Goal: Information Seeking & Learning: Learn about a topic

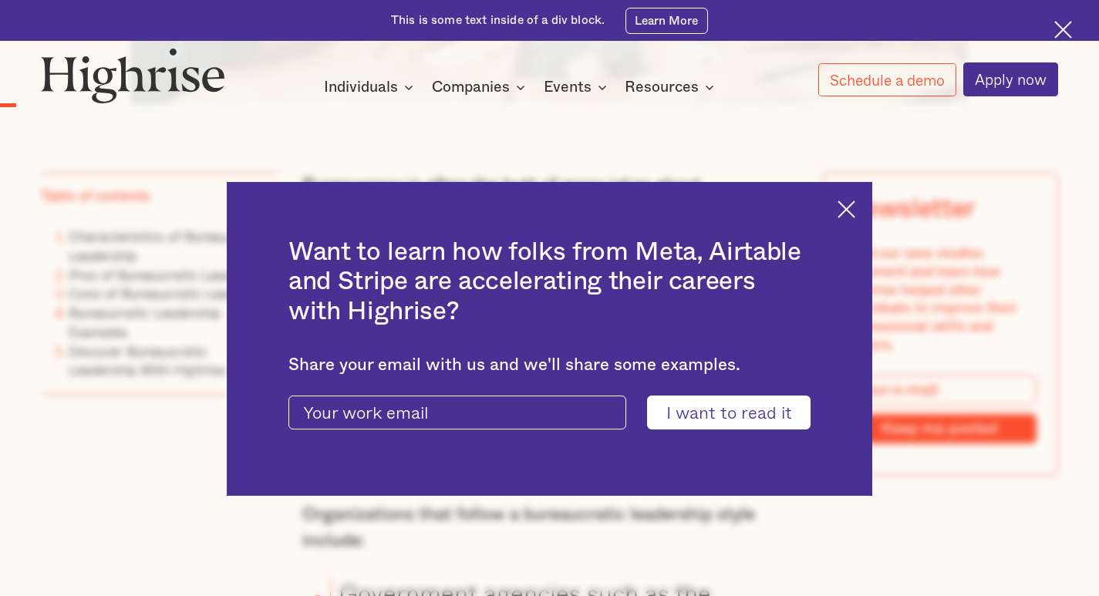
scroll to position [1002, 0]
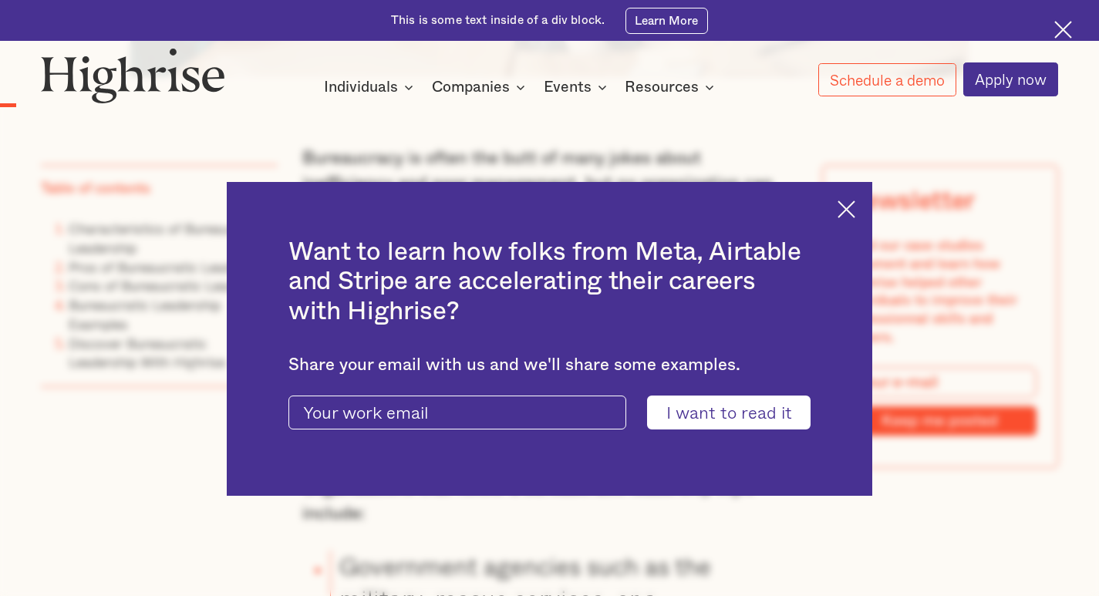
click at [855, 200] on img at bounding box center [846, 209] width 18 height 18
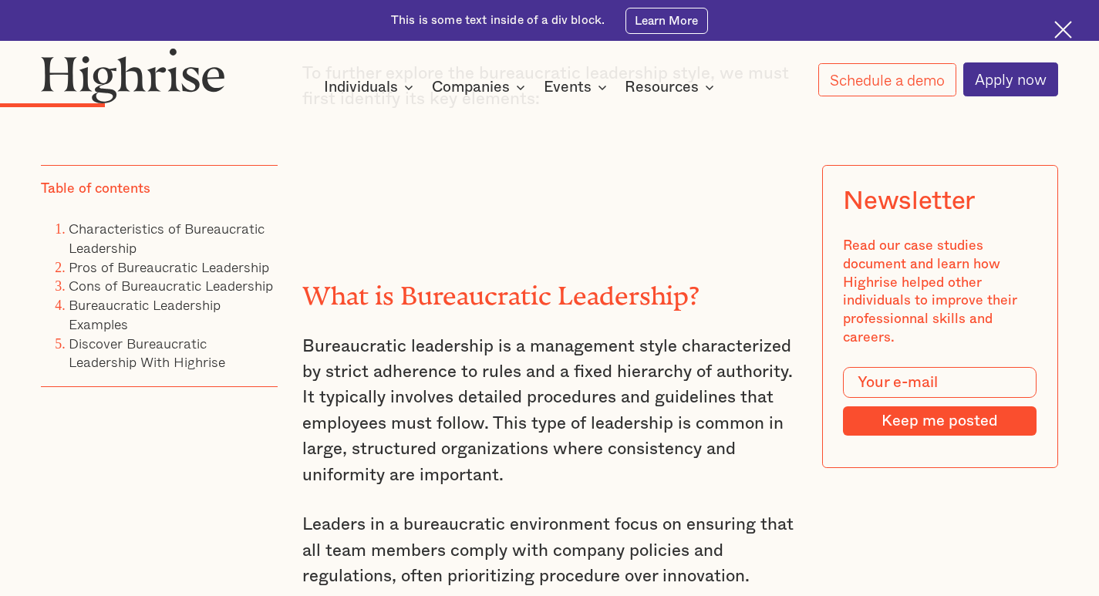
scroll to position [1927, 0]
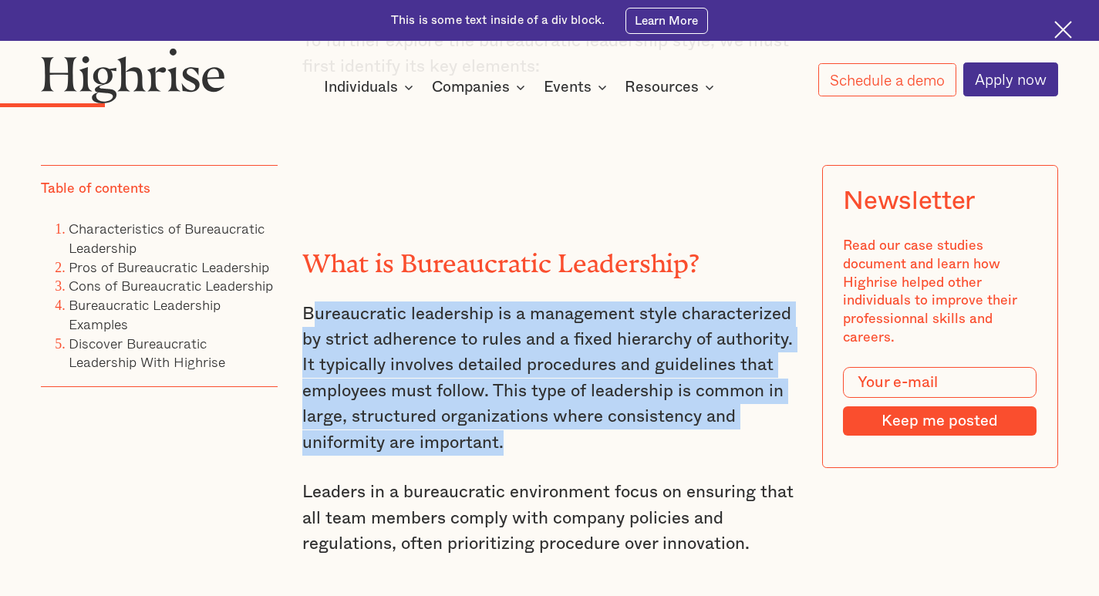
drag, startPoint x: 313, startPoint y: 324, endPoint x: 503, endPoint y: 436, distance: 221.2
click at [513, 449] on p "Bureaucratic leadership is a management style characterized by strict adherence…" at bounding box center [548, 378] width 493 height 154
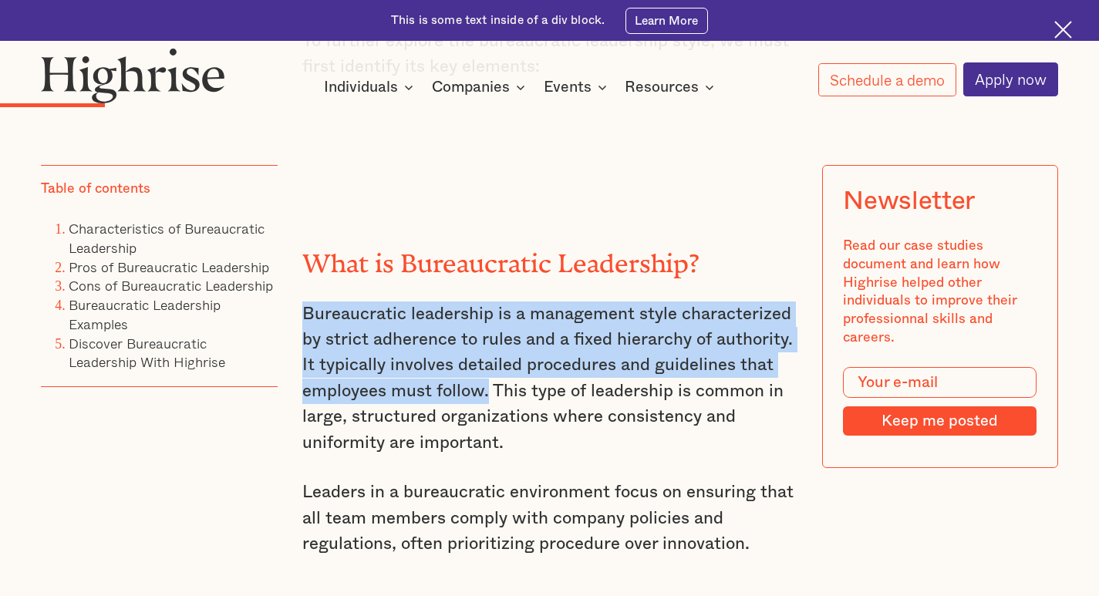
drag, startPoint x: 301, startPoint y: 327, endPoint x: 488, endPoint y: 403, distance: 201.6
click at [488, 403] on p "Bureaucratic leadership is a management style characterized by strict adherence…" at bounding box center [548, 378] width 493 height 154
copy p "Bureaucratic leadership is a management style characterized by strict adherence…"
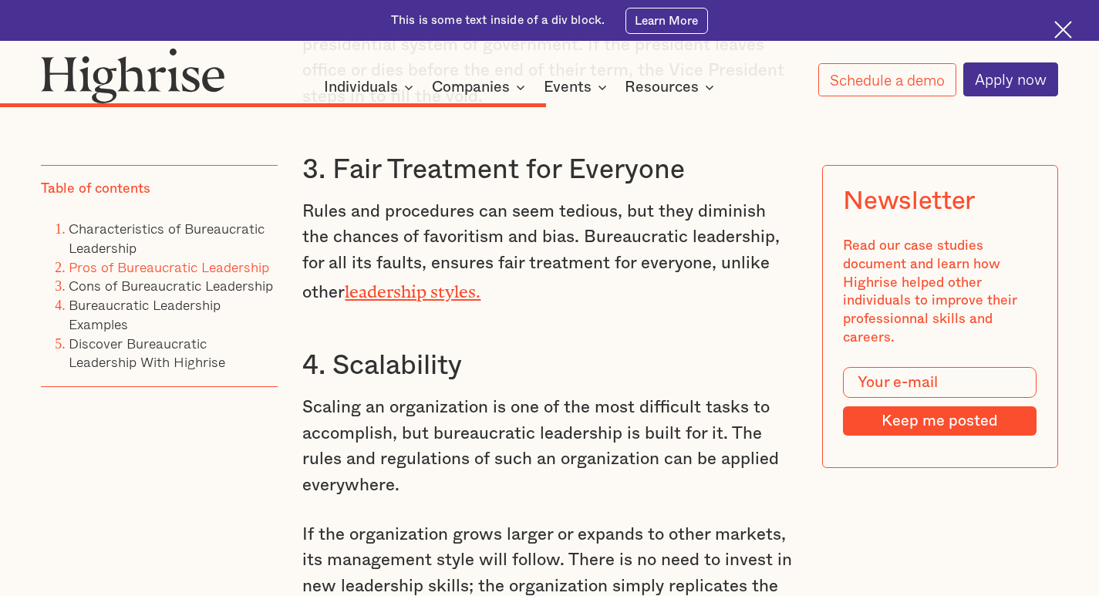
scroll to position [6399, 0]
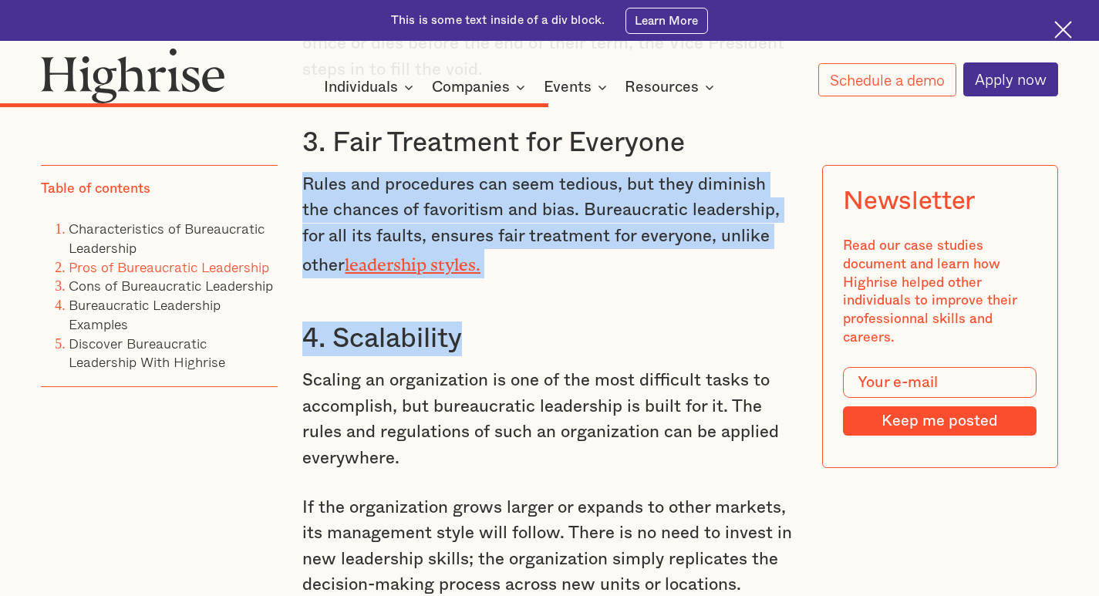
drag, startPoint x: 296, startPoint y: 232, endPoint x: 465, endPoint y: 324, distance: 192.2
click at [465, 324] on div "Bureaucracy is often the butt of many jokes about inefficiency and poor managem…" at bounding box center [549, 120] width 1016 height 10742
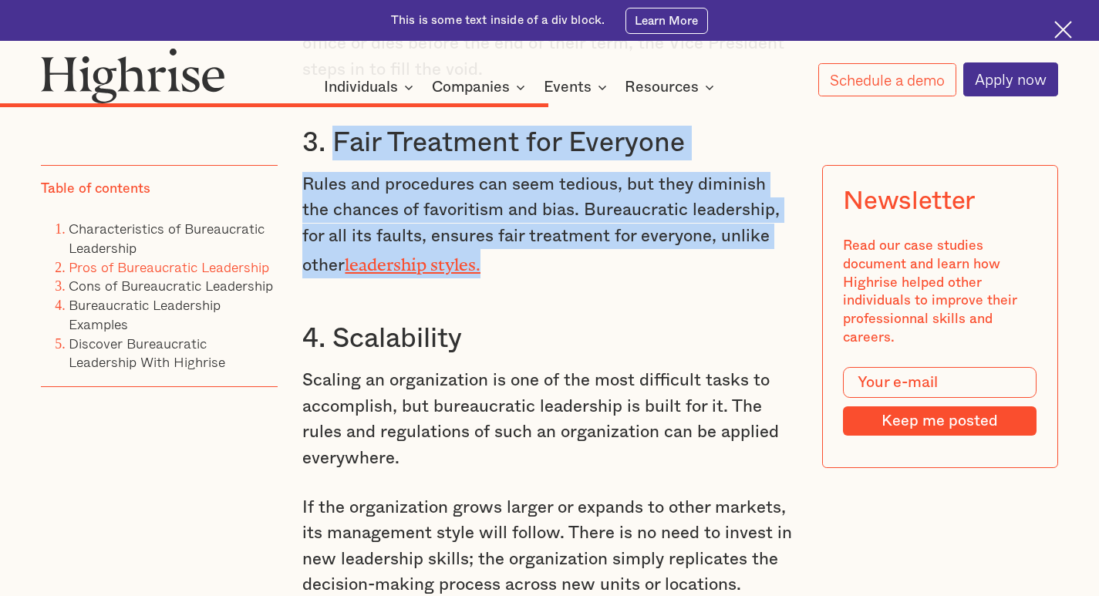
drag, startPoint x: 336, startPoint y: 179, endPoint x: 442, endPoint y: 311, distance: 168.9
copy div "Fair Treatment for Everyone Rules and procedures can seem tedious, but they dim…"
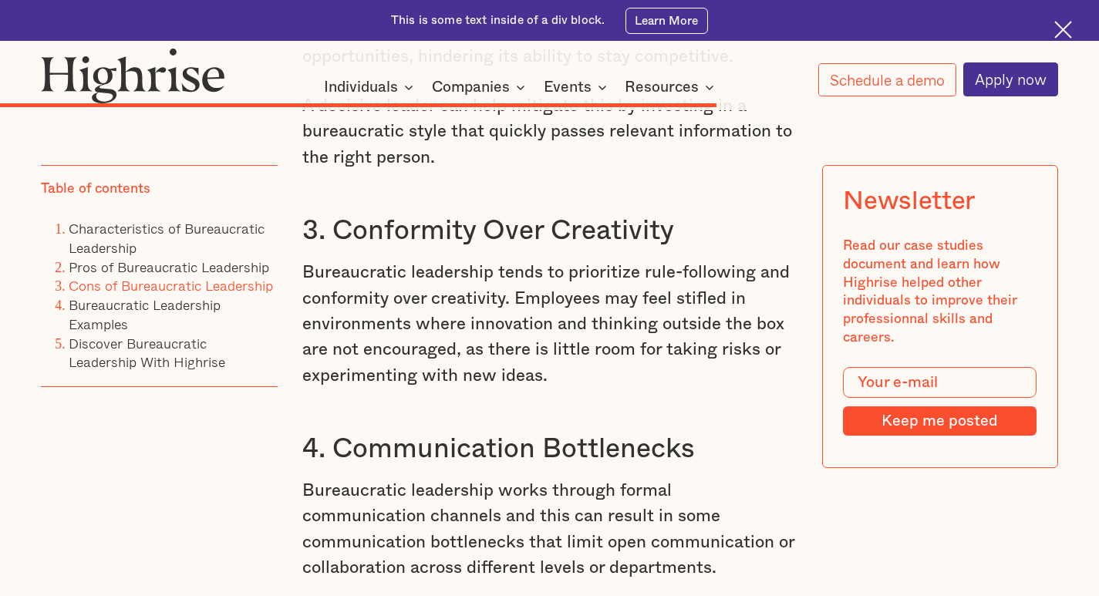
scroll to position [8095, 0]
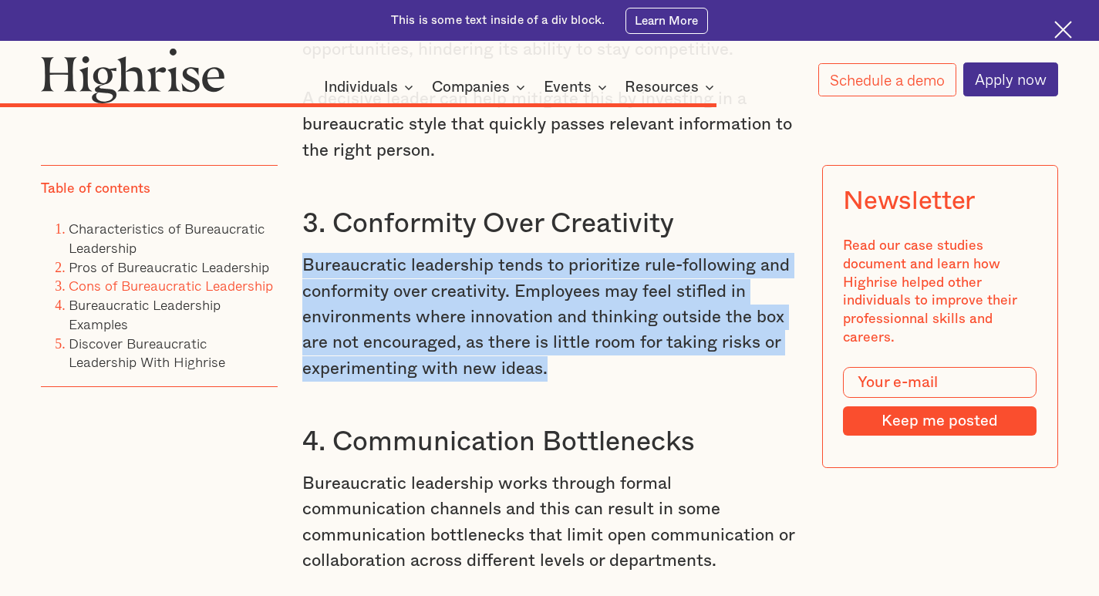
drag, startPoint x: 303, startPoint y: 335, endPoint x: 546, endPoint y: 434, distance: 262.4
click at [546, 382] on p "Bureaucratic leadership tends to prioritize rule-following and conformity over …" at bounding box center [548, 317] width 493 height 129
copy p "Bureaucratic leadership tends to prioritize rule-following and conformity over …"
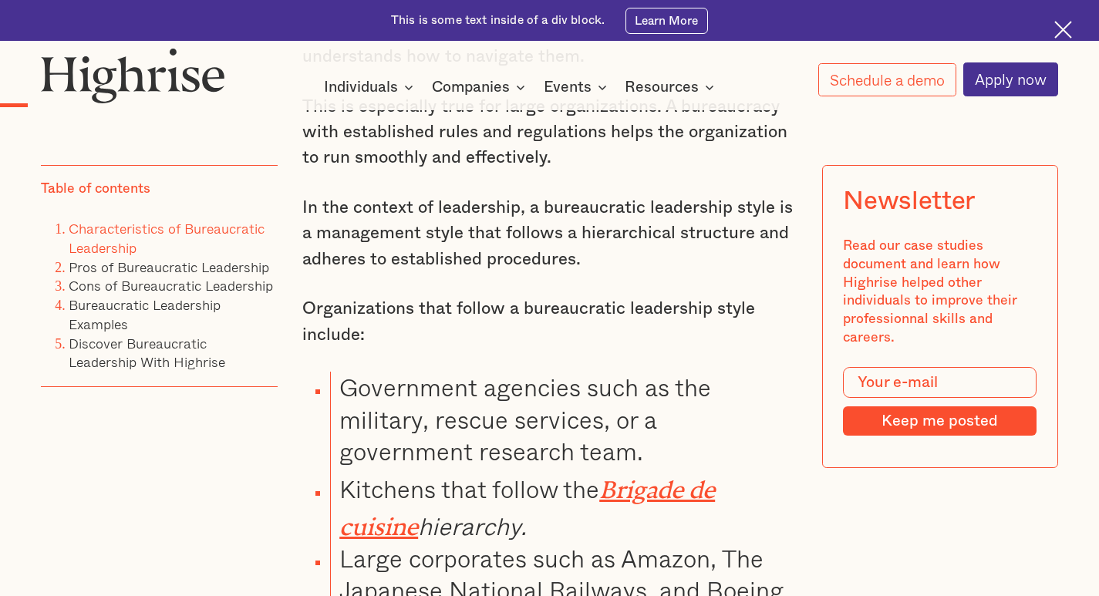
scroll to position [0, 0]
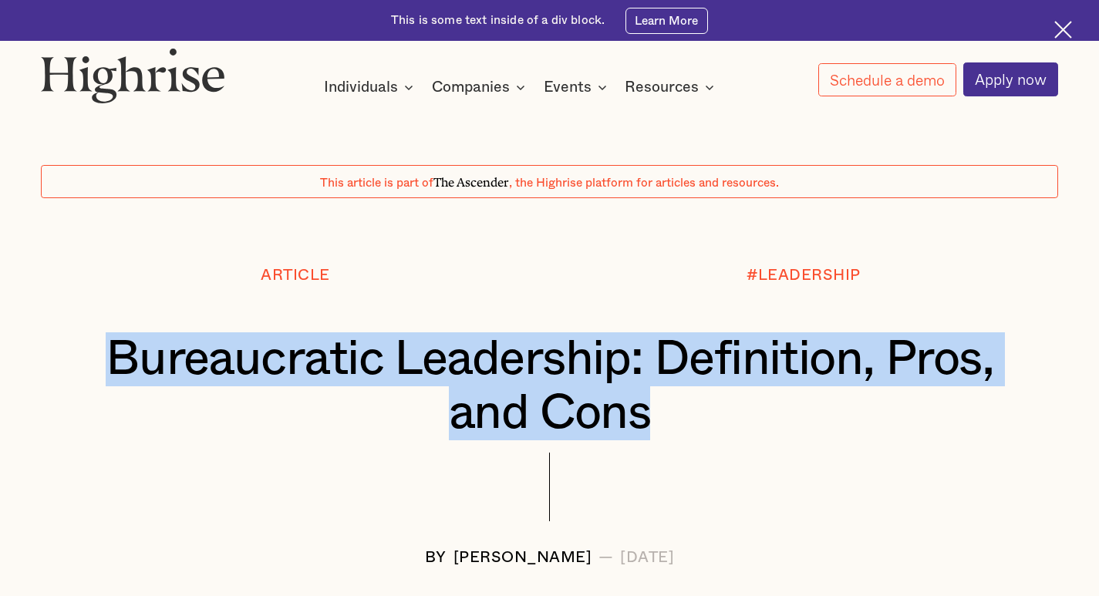
drag, startPoint x: 103, startPoint y: 355, endPoint x: 686, endPoint y: 431, distance: 587.7
click at [690, 431] on h1 "Bureaucratic Leadership: Definition, Pros, and Cons" at bounding box center [549, 386] width 932 height 108
copy h1 "Bureaucratic Leadership: Definition, Pros, and Cons"
